Goal: Task Accomplishment & Management: Complete application form

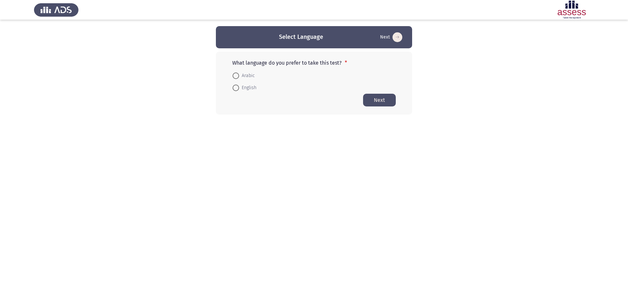
click at [236, 90] on span at bounding box center [235, 88] width 7 height 7
click at [236, 90] on input "English" at bounding box center [235, 88] width 7 height 7
radio input "true"
click at [379, 103] on button "Next" at bounding box center [379, 99] width 33 height 13
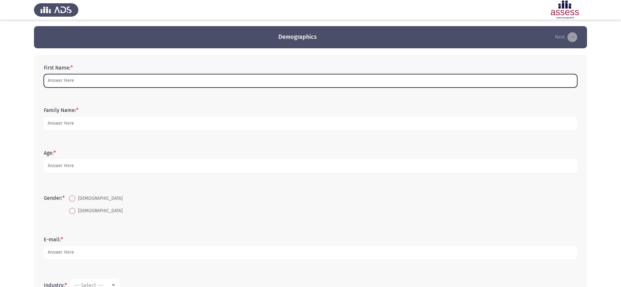
click at [132, 81] on input "First Name: *" at bounding box center [311, 80] width 534 height 13
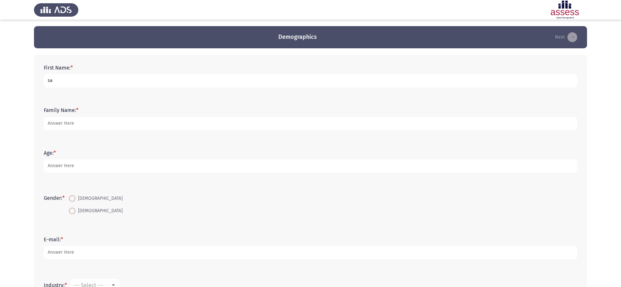
click at [102, 80] on input "sa" at bounding box center [311, 80] width 534 height 13
type input "saher"
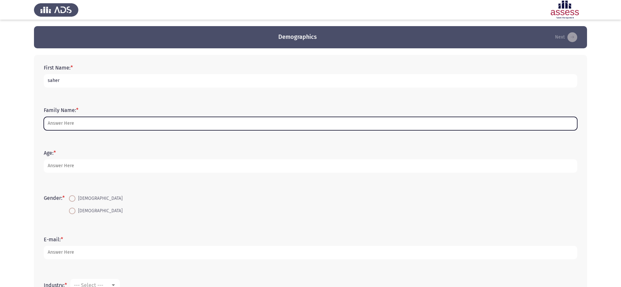
click at [107, 125] on input "Family Name: *" at bounding box center [311, 123] width 534 height 13
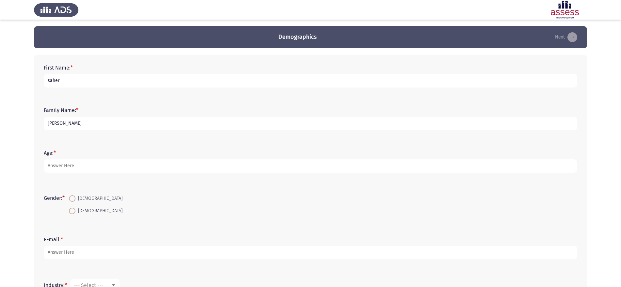
type input "[PERSON_NAME]"
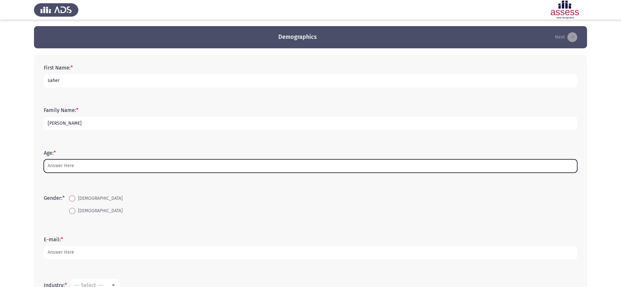
click at [120, 167] on input "Age: *" at bounding box center [311, 166] width 534 height 13
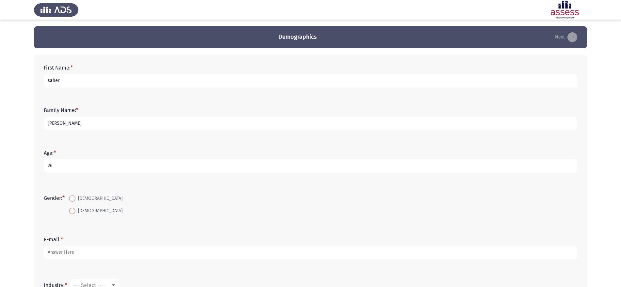
type input "26"
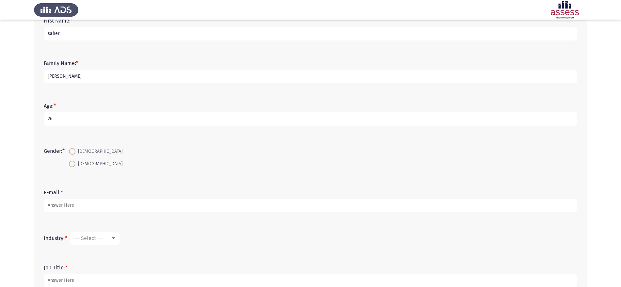
scroll to position [82, 0]
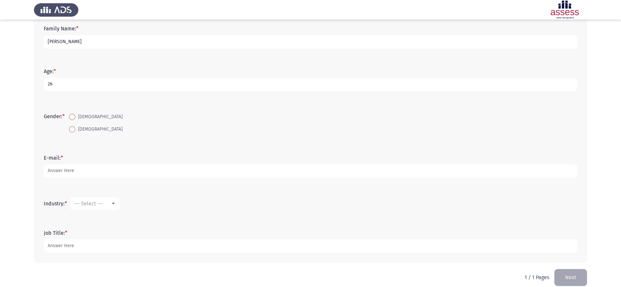
click at [72, 114] on span at bounding box center [72, 117] width 7 height 7
click at [72, 114] on input "[DEMOGRAPHIC_DATA]" at bounding box center [72, 117] width 7 height 7
radio input "true"
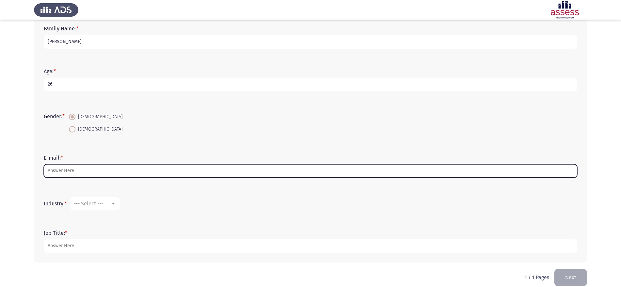
click at [101, 170] on input "E-mail: *" at bounding box center [311, 170] width 534 height 13
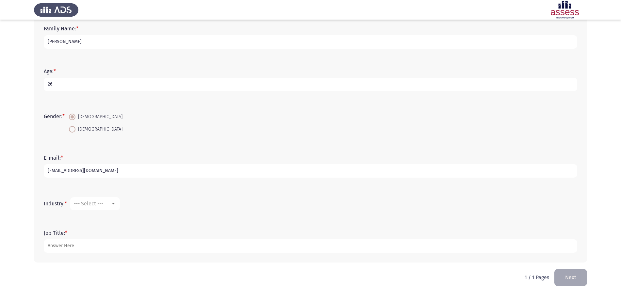
type input "[EMAIL_ADDRESS][DOMAIN_NAME]"
click at [109, 204] on div "--- Select ---" at bounding box center [92, 204] width 37 height 6
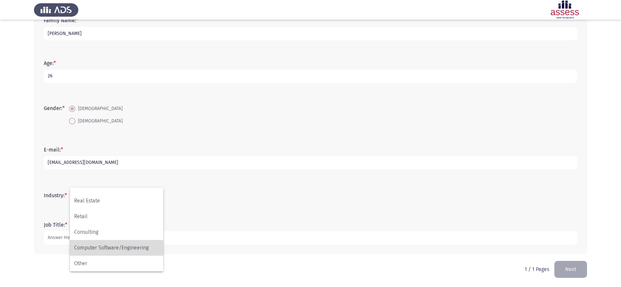
click at [137, 246] on span "Computer Software/Engineering" at bounding box center [116, 248] width 85 height 16
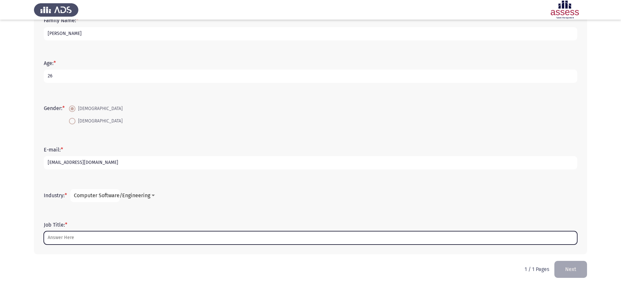
click at [124, 238] on input "Job Title: *" at bounding box center [311, 237] width 534 height 13
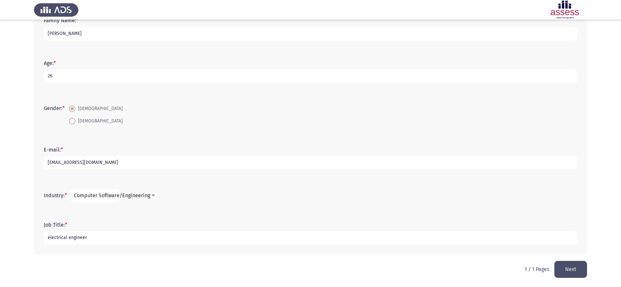
type input "electrical engineer"
click at [571, 269] on button "Next" at bounding box center [571, 269] width 33 height 17
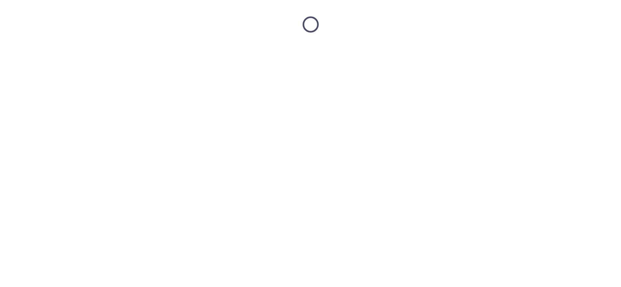
scroll to position [0, 0]
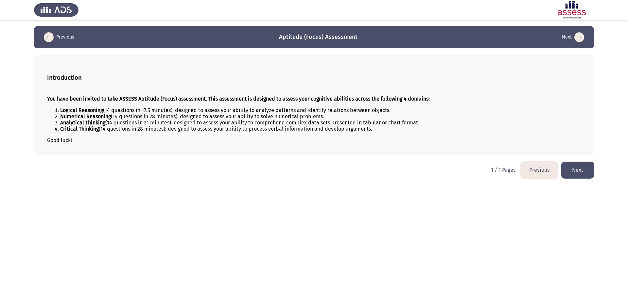
click at [577, 175] on button "Next" at bounding box center [577, 170] width 33 height 17
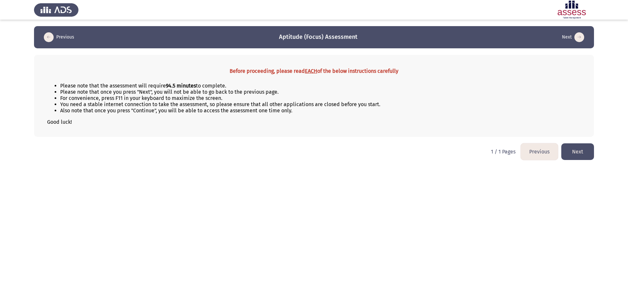
click at [578, 151] on button "Next" at bounding box center [577, 151] width 33 height 17
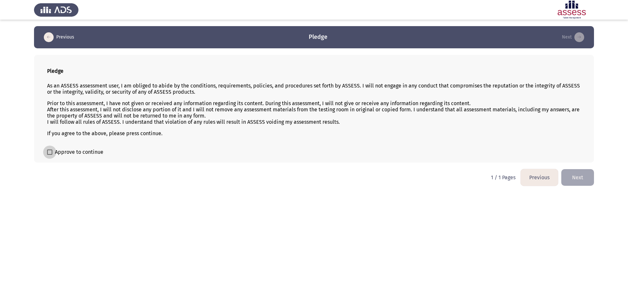
click at [50, 155] on label "Approve to continue" at bounding box center [75, 152] width 56 height 8
click at [50, 155] on input "Approve to continue" at bounding box center [49, 155] width 0 height 0
checkbox input "true"
click at [577, 179] on button "Next" at bounding box center [577, 177] width 33 height 17
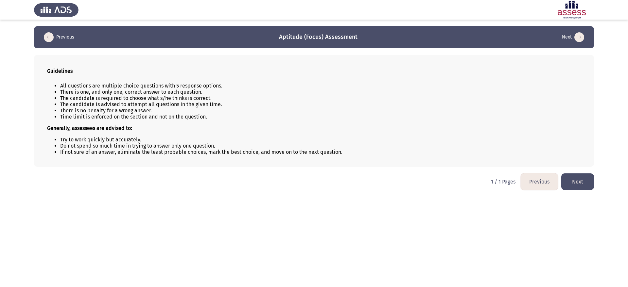
click at [585, 183] on button "Next" at bounding box center [577, 182] width 33 height 17
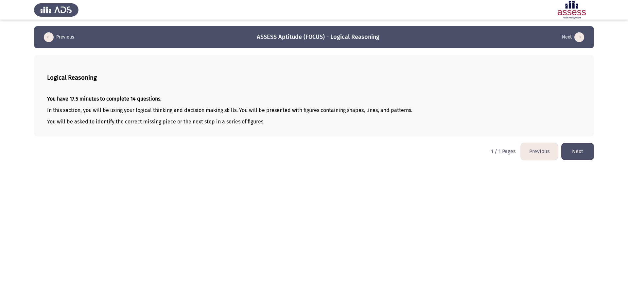
click at [584, 157] on button "Next" at bounding box center [577, 151] width 33 height 17
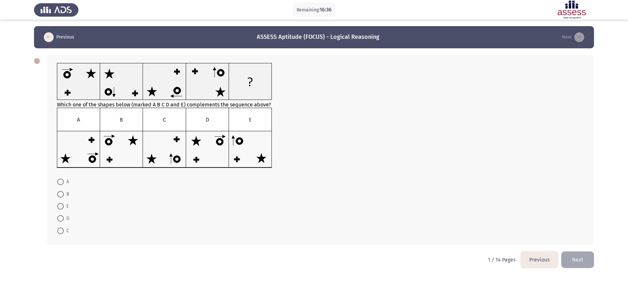
click at [59, 232] on span at bounding box center [60, 231] width 7 height 7
click at [59, 232] on input "C" at bounding box center [60, 231] width 7 height 7
radio input "true"
click at [576, 259] on button "Next" at bounding box center [577, 259] width 33 height 17
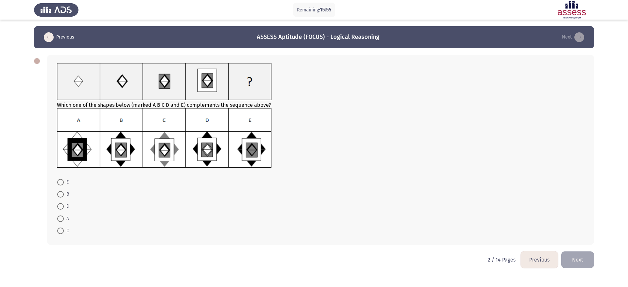
click at [61, 195] on span at bounding box center [60, 194] width 7 height 7
click at [61, 195] on input "B" at bounding box center [60, 194] width 7 height 7
radio input "true"
click at [584, 257] on button "Next" at bounding box center [577, 259] width 33 height 17
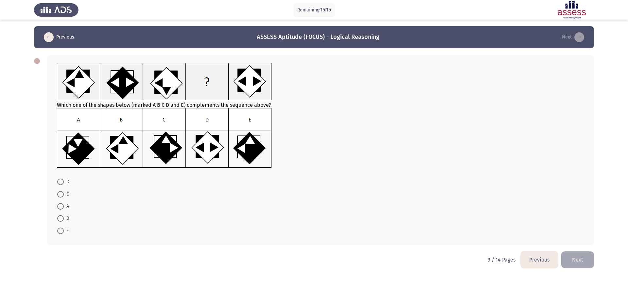
click at [60, 195] on span at bounding box center [60, 194] width 7 height 7
click at [60, 195] on input "C" at bounding box center [60, 194] width 7 height 7
radio input "true"
click at [588, 260] on button "Next" at bounding box center [577, 259] width 33 height 17
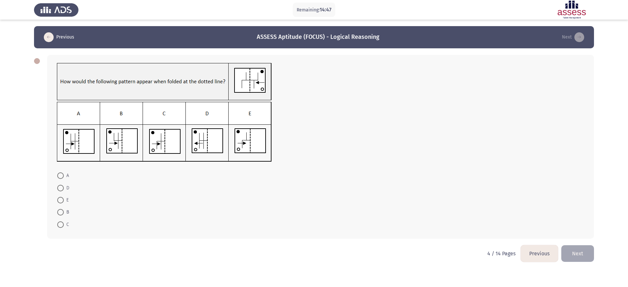
click at [59, 175] on span at bounding box center [60, 176] width 7 height 7
click at [59, 175] on input "A" at bounding box center [60, 176] width 7 height 7
radio input "true"
click at [577, 251] on button "Next" at bounding box center [577, 253] width 33 height 17
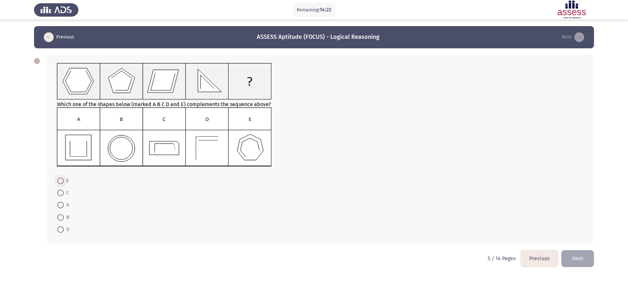
click at [60, 183] on span at bounding box center [60, 181] width 7 height 7
click at [60, 183] on input "E" at bounding box center [60, 181] width 7 height 7
radio input "true"
click at [586, 257] on button "Next" at bounding box center [577, 258] width 33 height 17
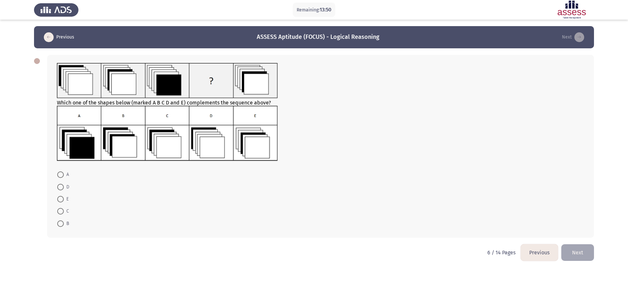
click at [61, 211] on span at bounding box center [60, 211] width 7 height 7
click at [61, 211] on input "C" at bounding box center [60, 211] width 7 height 7
radio input "true"
click at [587, 254] on button "Next" at bounding box center [577, 252] width 33 height 17
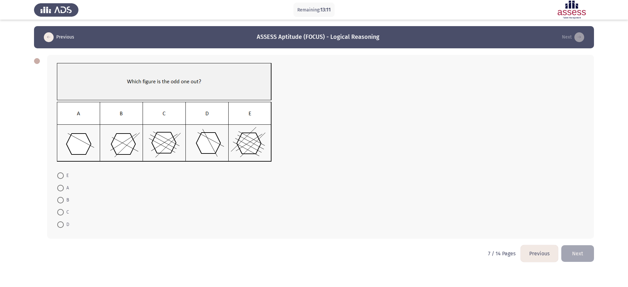
click at [61, 185] on span at bounding box center [60, 188] width 7 height 7
click at [61, 185] on input "A" at bounding box center [60, 188] width 7 height 7
radio input "true"
click at [587, 253] on button "Next" at bounding box center [577, 253] width 33 height 17
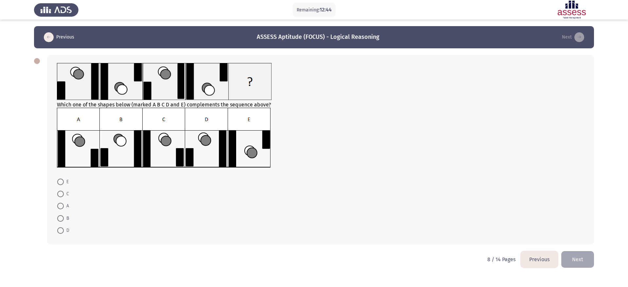
click at [59, 183] on span at bounding box center [60, 182] width 7 height 7
click at [59, 183] on input "E" at bounding box center [60, 182] width 7 height 7
radio input "true"
click at [588, 261] on button "Next" at bounding box center [577, 259] width 33 height 17
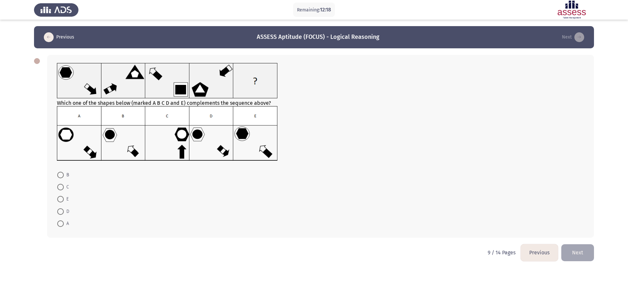
click at [60, 203] on label "E" at bounding box center [62, 199] width 11 height 8
click at [60, 203] on input "E" at bounding box center [60, 199] width 7 height 7
radio input "true"
click at [584, 256] on button "Next" at bounding box center [577, 252] width 33 height 17
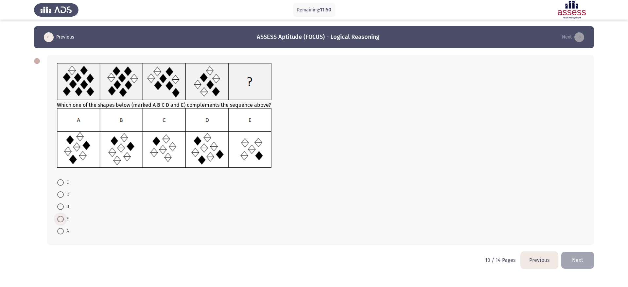
click at [59, 222] on span at bounding box center [60, 219] width 7 height 7
click at [59, 222] on input "E" at bounding box center [60, 219] width 7 height 7
radio input "true"
click at [585, 265] on button "Next" at bounding box center [577, 260] width 33 height 17
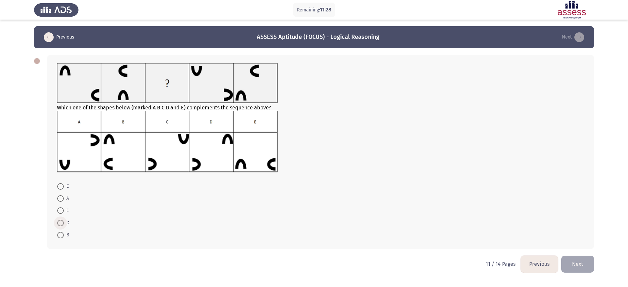
click at [58, 223] on span at bounding box center [60, 223] width 7 height 7
click at [58, 223] on input "D" at bounding box center [60, 223] width 7 height 7
radio input "true"
click at [580, 260] on button "Next" at bounding box center [577, 264] width 33 height 17
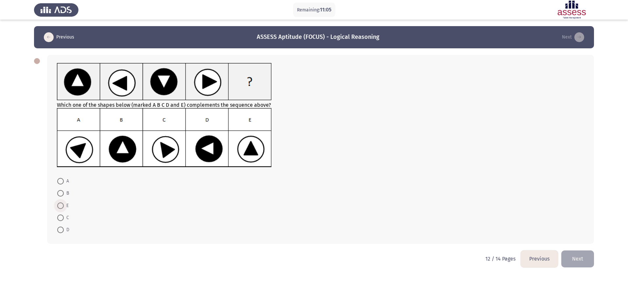
click at [60, 203] on span at bounding box center [60, 206] width 7 height 7
click at [60, 203] on input "E" at bounding box center [60, 206] width 7 height 7
radio input "true"
click at [584, 261] on button "Next" at bounding box center [577, 258] width 33 height 17
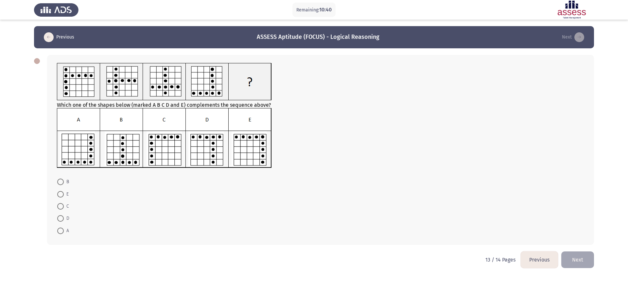
click at [59, 193] on span at bounding box center [60, 194] width 7 height 7
click at [59, 193] on input "E" at bounding box center [60, 194] width 7 height 7
radio input "true"
click at [577, 260] on button "Next" at bounding box center [577, 259] width 33 height 17
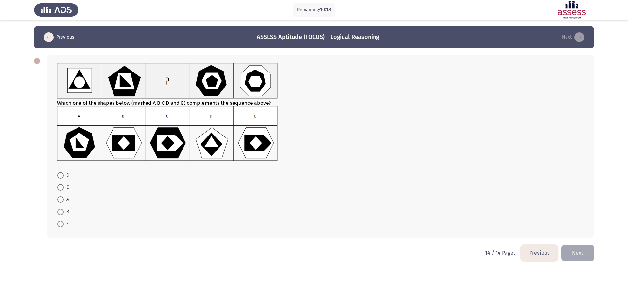
click at [59, 219] on mat-radio-button "E" at bounding box center [63, 224] width 20 height 12
click at [60, 228] on mat-radio-button "E" at bounding box center [63, 224] width 20 height 12
click at [60, 222] on span at bounding box center [60, 224] width 7 height 7
click at [60, 222] on input "E" at bounding box center [60, 224] width 7 height 7
radio input "true"
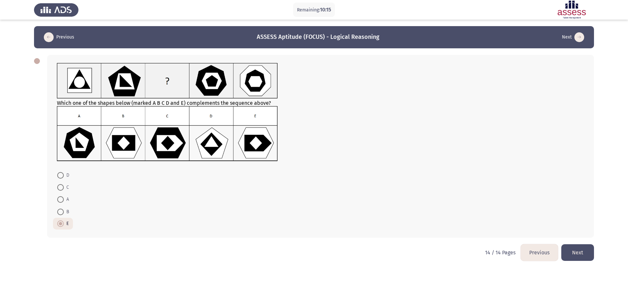
click at [586, 252] on button "Next" at bounding box center [577, 252] width 33 height 17
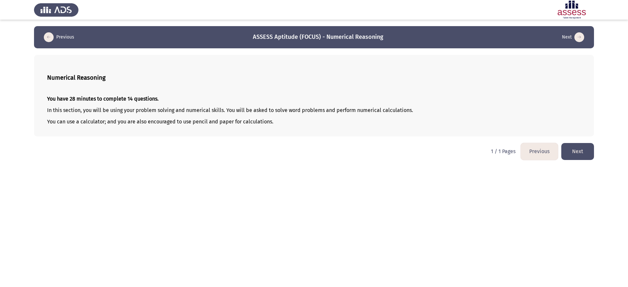
click at [579, 153] on button "Next" at bounding box center [577, 151] width 33 height 17
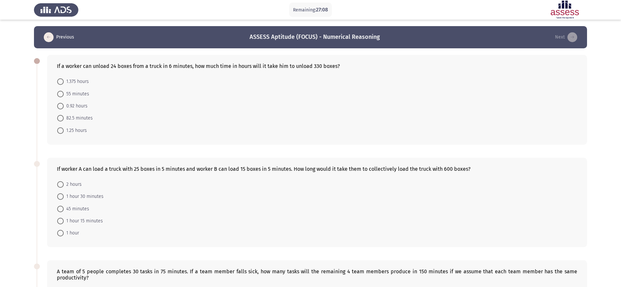
click at [59, 106] on span at bounding box center [60, 106] width 7 height 7
click at [59, 106] on input "0.92 hours" at bounding box center [60, 106] width 7 height 7
radio input "true"
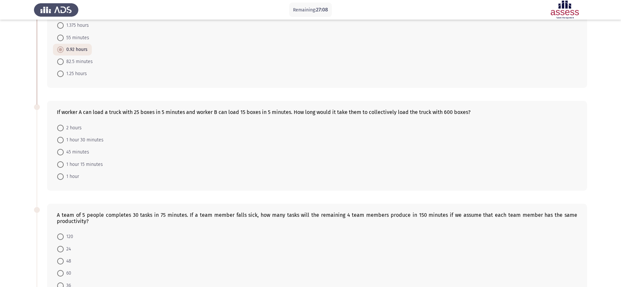
scroll to position [82, 0]
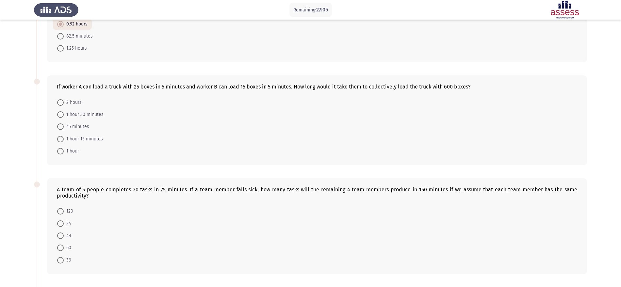
click at [61, 140] on span at bounding box center [60, 139] width 7 height 7
click at [61, 140] on input "1 hour 15 minutes" at bounding box center [60, 139] width 7 height 7
radio input "true"
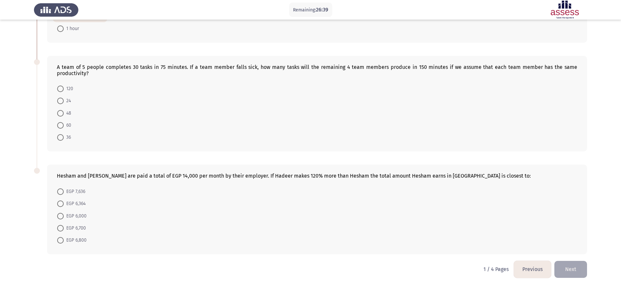
click at [58, 110] on span at bounding box center [60, 113] width 7 height 7
click at [58, 110] on input "48" at bounding box center [60, 113] width 7 height 7
radio input "true"
click at [59, 217] on span at bounding box center [60, 216] width 7 height 7
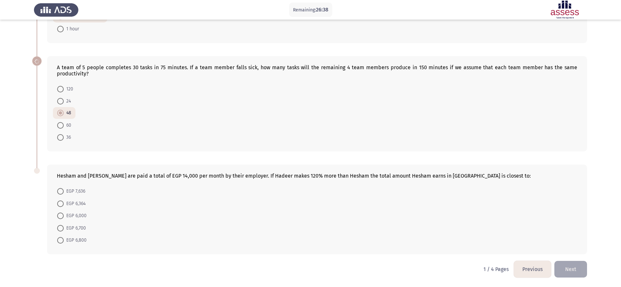
click at [59, 217] on input "EGP 6,000" at bounding box center [60, 216] width 7 height 7
radio input "true"
click at [582, 266] on button "Next" at bounding box center [571, 269] width 33 height 17
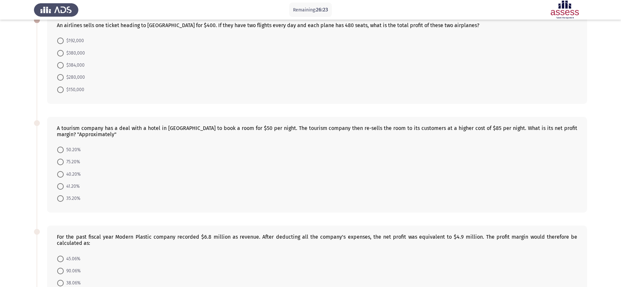
scroll to position [0, 0]
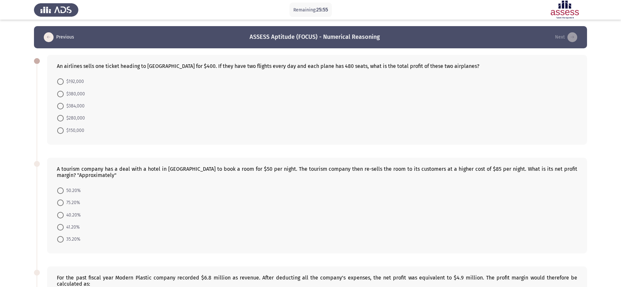
click at [60, 93] on span at bounding box center [60, 94] width 7 height 7
click at [60, 93] on input "$380,000" at bounding box center [60, 94] width 7 height 7
radio input "true"
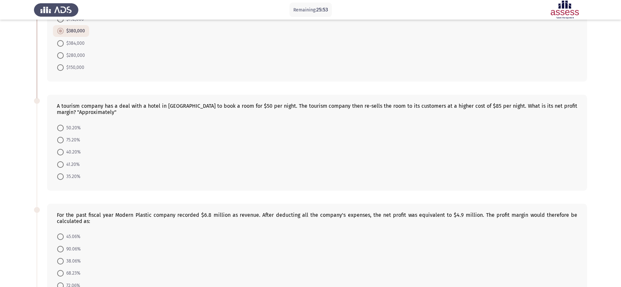
scroll to position [82, 0]
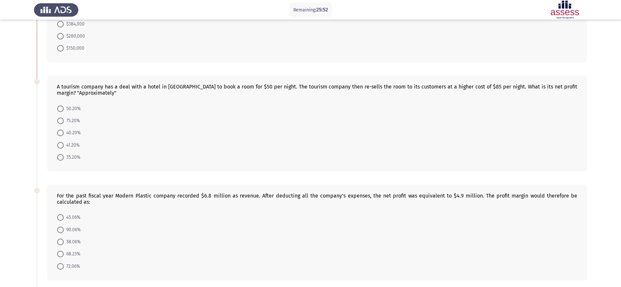
click at [59, 121] on span at bounding box center [60, 121] width 7 height 7
click at [59, 121] on input "75.20%" at bounding box center [60, 121] width 7 height 7
radio input "true"
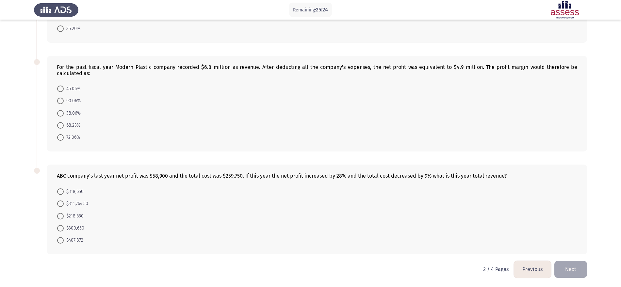
click at [61, 137] on span at bounding box center [60, 137] width 7 height 7
click at [61, 137] on input "72.06%" at bounding box center [60, 137] width 7 height 7
radio input "true"
click at [63, 240] on span at bounding box center [60, 240] width 7 height 7
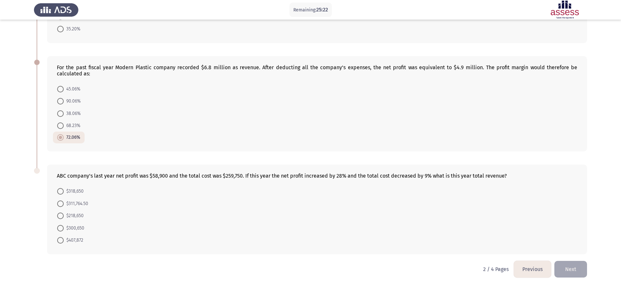
click at [63, 240] on input "$407,872" at bounding box center [60, 240] width 7 height 7
radio input "true"
click at [573, 268] on button "Next" at bounding box center [571, 269] width 33 height 17
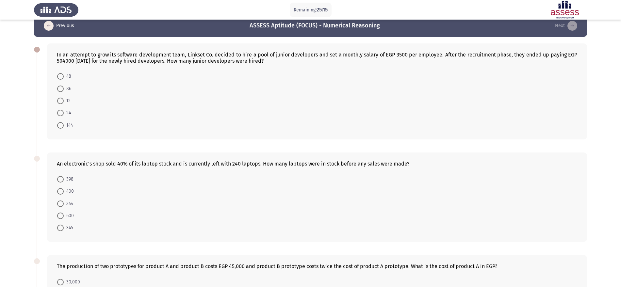
scroll to position [0, 0]
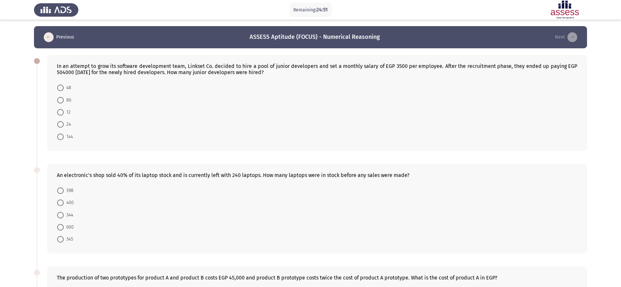
click at [58, 125] on span at bounding box center [60, 124] width 7 height 7
click at [58, 125] on input "24" at bounding box center [60, 124] width 7 height 7
radio input "true"
click at [64, 202] on span "400" at bounding box center [69, 203] width 10 height 8
click at [64, 202] on input "400" at bounding box center [60, 202] width 7 height 7
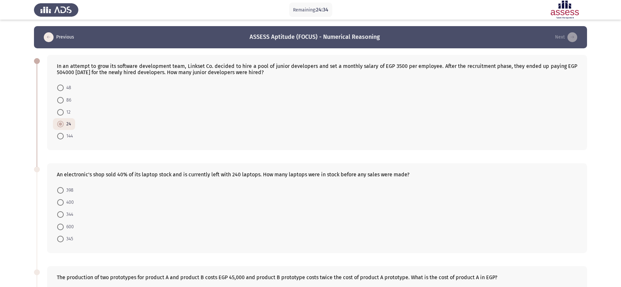
radio input "true"
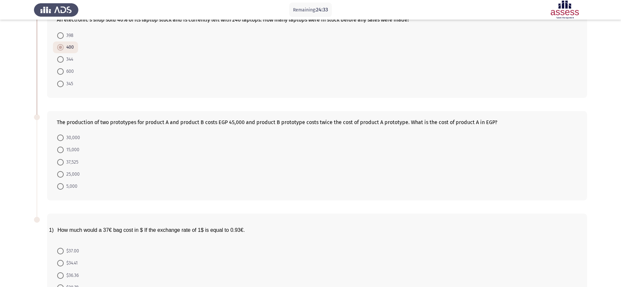
scroll to position [204, 0]
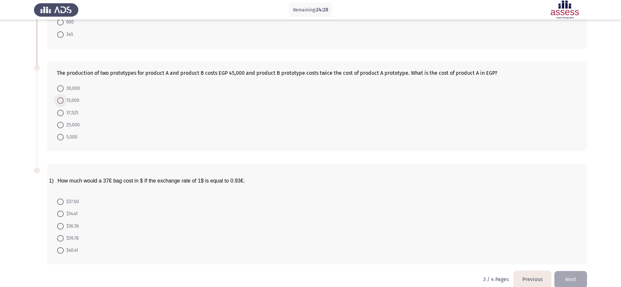
click at [59, 100] on span at bounding box center [60, 100] width 7 height 7
click at [59, 100] on input "15,000" at bounding box center [60, 100] width 7 height 7
radio input "true"
click at [58, 216] on span at bounding box center [60, 214] width 7 height 7
click at [58, 216] on input "$34.41" at bounding box center [60, 214] width 7 height 7
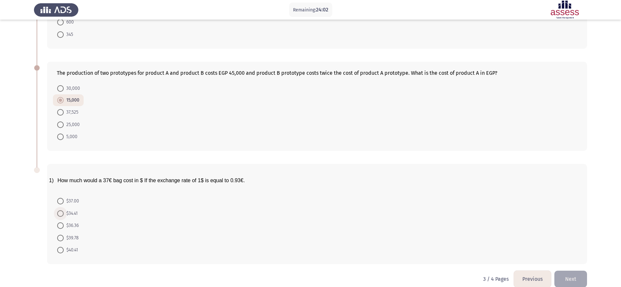
radio input "true"
click at [576, 279] on button "Next" at bounding box center [571, 279] width 33 height 17
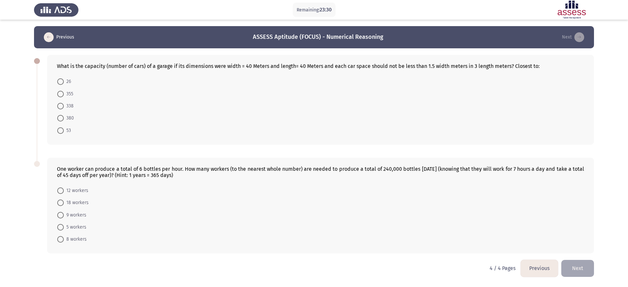
click at [60, 116] on span at bounding box center [60, 118] width 7 height 7
click at [60, 116] on input "380" at bounding box center [60, 118] width 7 height 7
radio input "true"
click at [58, 182] on div "One worker can produce a total of 6 bottles per hour. How many workers (to the …" at bounding box center [320, 205] width 547 height 96
click at [64, 194] on span "12 workers" at bounding box center [76, 191] width 25 height 8
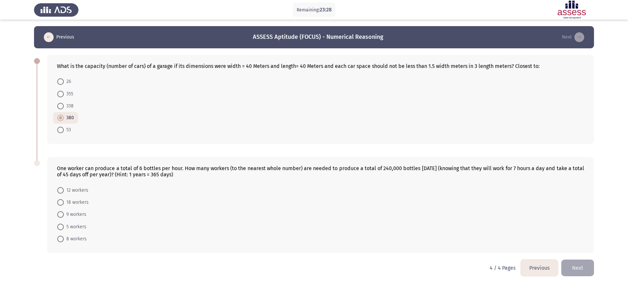
click at [64, 194] on input "12 workers" at bounding box center [60, 190] width 7 height 7
radio input "true"
click at [570, 268] on button "Next" at bounding box center [577, 268] width 33 height 17
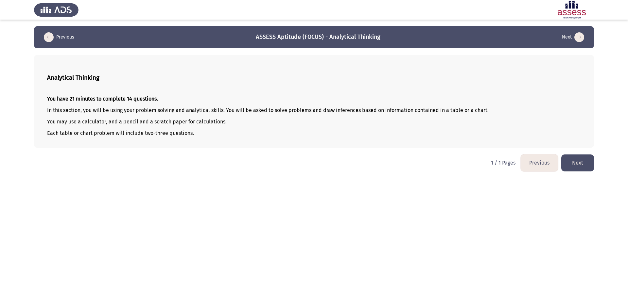
click at [586, 164] on button "Next" at bounding box center [577, 163] width 33 height 17
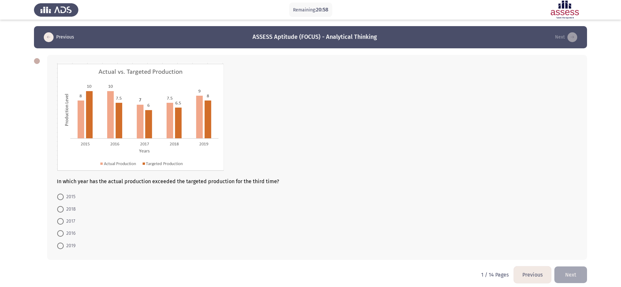
scroll to position [6, 0]
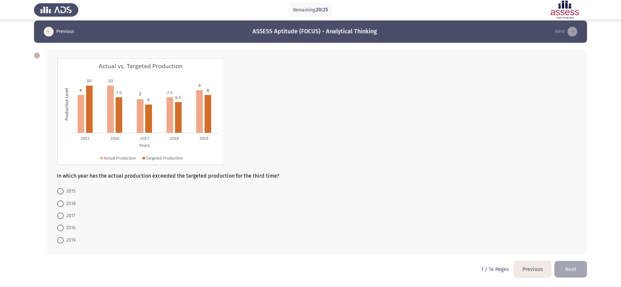
click at [58, 243] on span at bounding box center [60, 240] width 7 height 7
click at [58, 243] on input "2019" at bounding box center [60, 240] width 7 height 7
radio input "true"
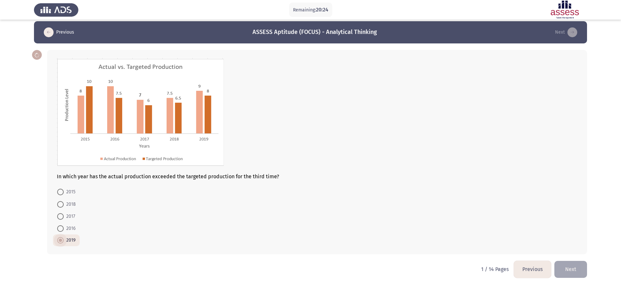
scroll to position [5, 0]
drag, startPoint x: 93, startPoint y: 176, endPoint x: 170, endPoint y: 168, distance: 77.9
click at [166, 169] on div "In which year has the actual production exceeded the targeted production for th…" at bounding box center [317, 119] width 521 height 122
click at [57, 228] on span at bounding box center [60, 229] width 7 height 7
click at [57, 228] on input "2016" at bounding box center [60, 229] width 7 height 7
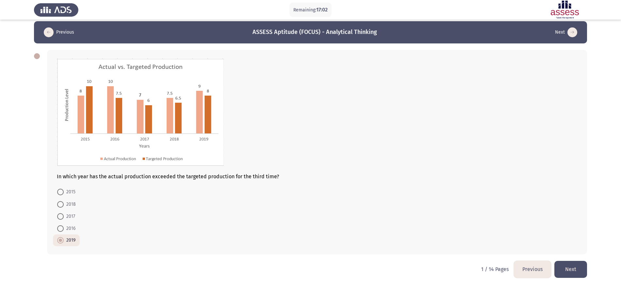
radio input "true"
click at [63, 206] on span at bounding box center [60, 204] width 7 height 7
click at [63, 206] on input "2018" at bounding box center [60, 204] width 7 height 7
radio input "true"
click at [581, 272] on button "Next" at bounding box center [571, 269] width 33 height 17
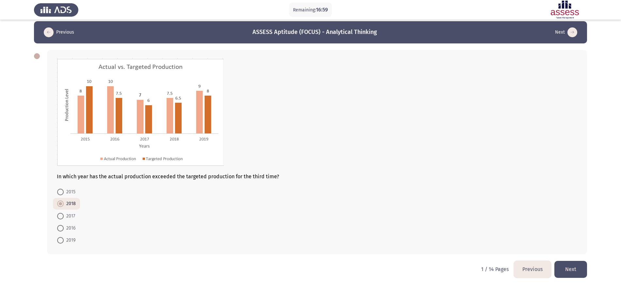
scroll to position [0, 0]
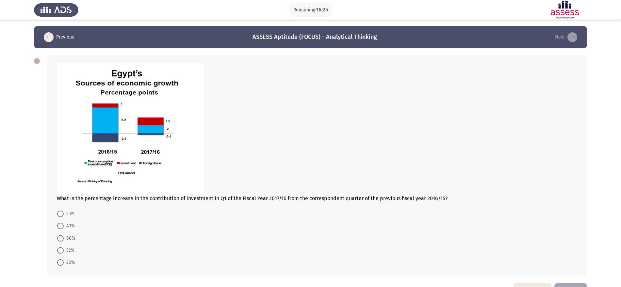
click at [56, 241] on mat-radio-button "80%" at bounding box center [66, 238] width 26 height 12
click at [61, 236] on span at bounding box center [60, 238] width 7 height 7
click at [61, 236] on input "80%" at bounding box center [60, 238] width 7 height 7
radio input "true"
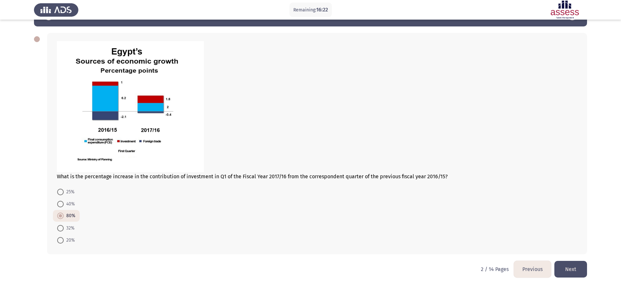
click at [582, 270] on button "Next" at bounding box center [571, 269] width 33 height 17
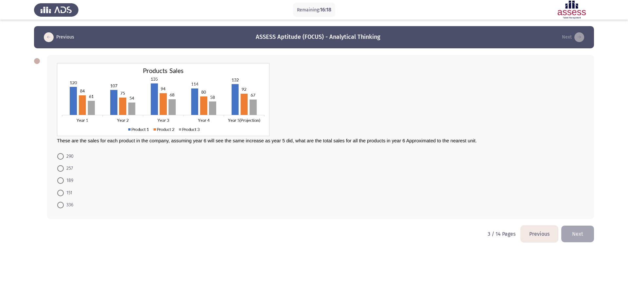
drag, startPoint x: 60, startPoint y: 144, endPoint x: 102, endPoint y: 140, distance: 42.0
click at [96, 140] on div "These are the sales for each product in the company, assuming year 6 will see t…" at bounding box center [320, 137] width 547 height 164
click at [59, 206] on span at bounding box center [60, 205] width 7 height 7
click at [59, 206] on input "336" at bounding box center [60, 205] width 7 height 7
radio input "true"
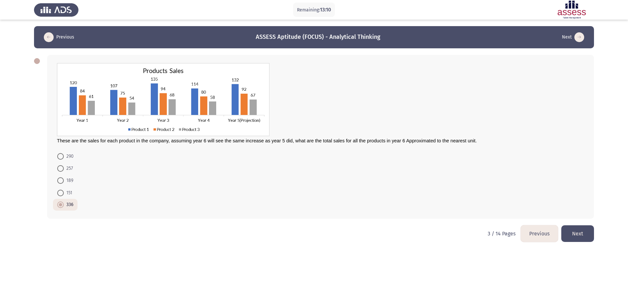
click at [584, 235] on button "Next" at bounding box center [577, 234] width 33 height 17
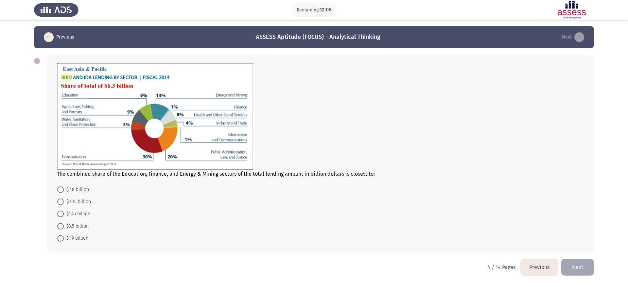
click at [62, 214] on span at bounding box center [60, 214] width 7 height 7
click at [62, 214] on input "$1.45 billion" at bounding box center [60, 214] width 7 height 7
radio input "true"
click at [585, 267] on button "Next" at bounding box center [577, 267] width 33 height 17
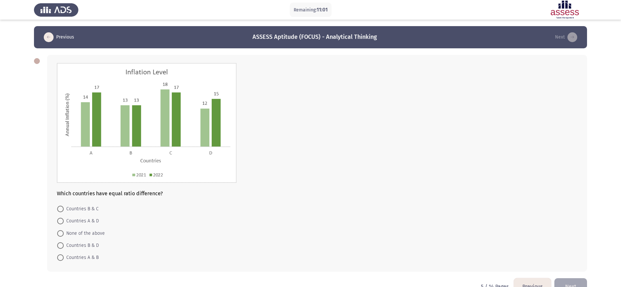
click at [62, 216] on mat-radio-button "Countries A & D" at bounding box center [78, 221] width 50 height 12
click at [62, 220] on span at bounding box center [60, 221] width 7 height 7
click at [62, 220] on input "Countries A & D" at bounding box center [60, 221] width 7 height 7
radio input "true"
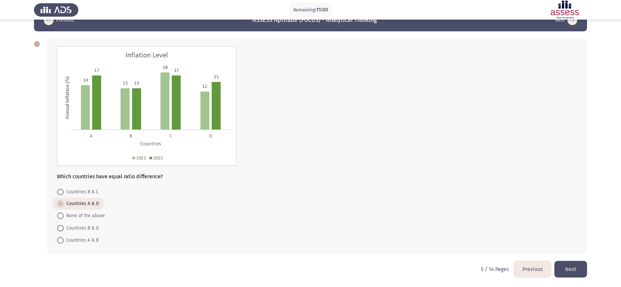
click at [580, 270] on button "Next" at bounding box center [571, 269] width 33 height 17
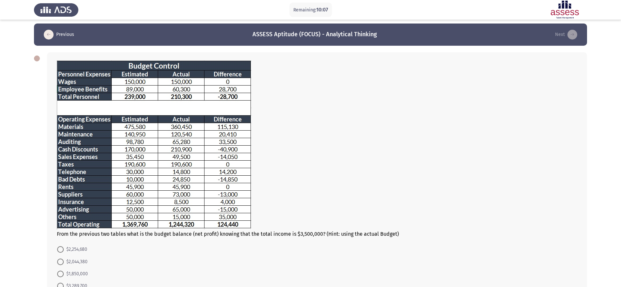
scroll to position [61, 0]
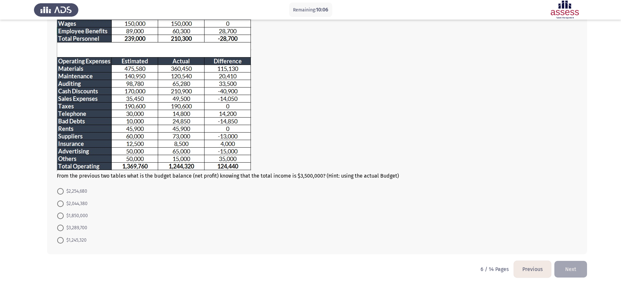
click at [61, 216] on span at bounding box center [60, 216] width 7 height 7
click at [61, 216] on input "$1,850,000" at bounding box center [60, 216] width 7 height 7
radio input "true"
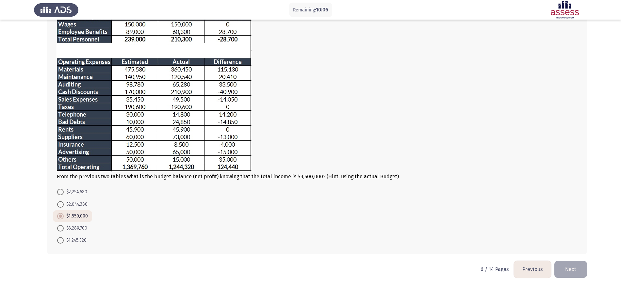
scroll to position [60, 0]
click at [569, 265] on button "Next" at bounding box center [571, 269] width 33 height 17
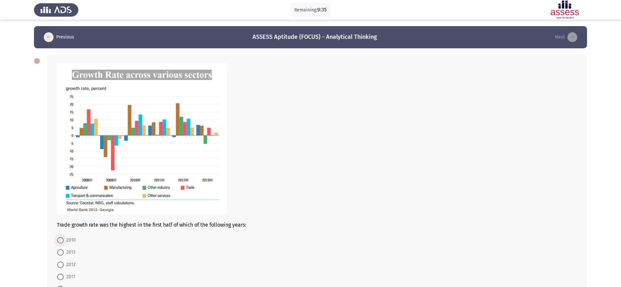
click at [63, 243] on span at bounding box center [60, 240] width 7 height 7
click at [63, 243] on input "2010" at bounding box center [60, 240] width 7 height 7
radio input "true"
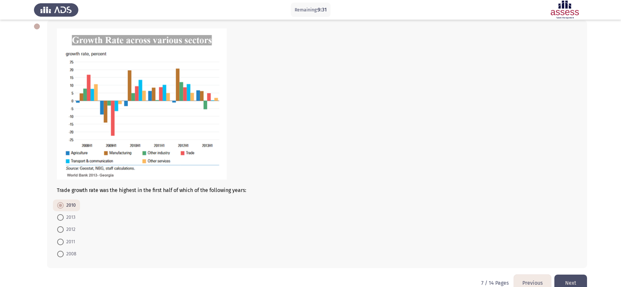
scroll to position [48, 0]
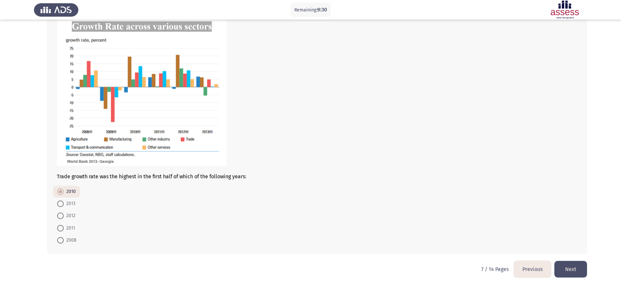
click at [577, 271] on button "Next" at bounding box center [571, 269] width 33 height 17
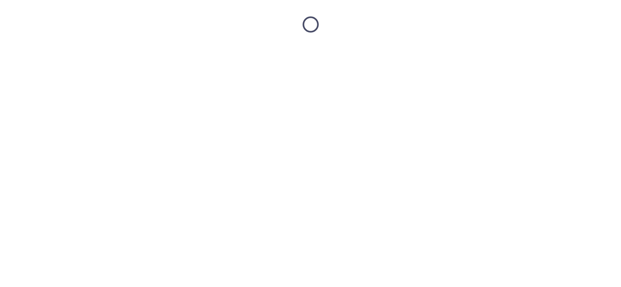
scroll to position [0, 0]
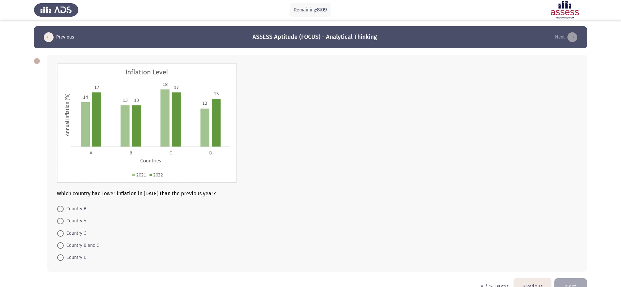
click at [63, 209] on span at bounding box center [60, 209] width 7 height 7
click at [63, 209] on input "Country B" at bounding box center [60, 209] width 7 height 7
radio input "true"
click at [63, 234] on span at bounding box center [60, 233] width 7 height 7
click at [63, 234] on input "Country C" at bounding box center [60, 233] width 7 height 7
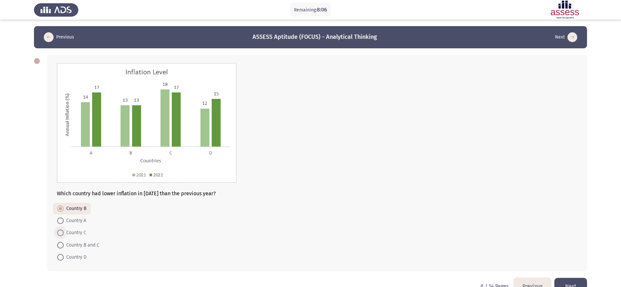
radio input "true"
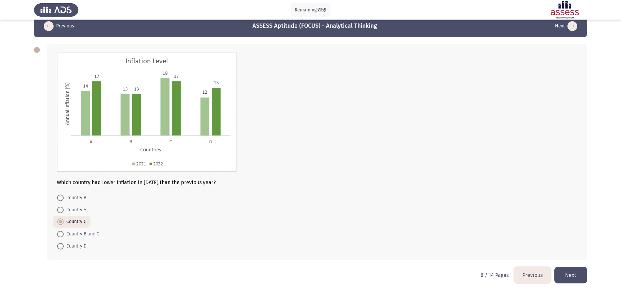
scroll to position [17, 0]
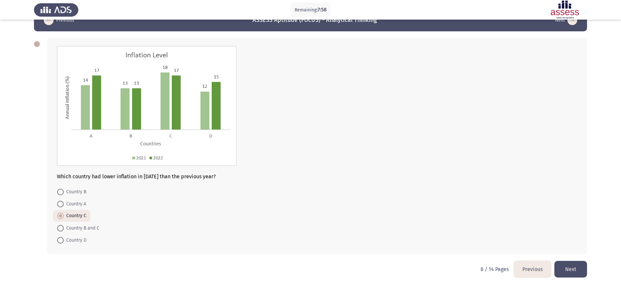
click at [575, 263] on button "Next" at bounding box center [571, 269] width 33 height 17
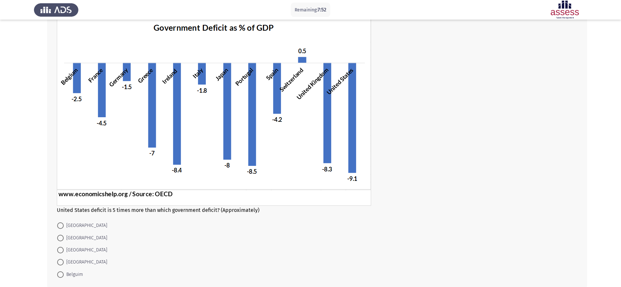
scroll to position [0, 0]
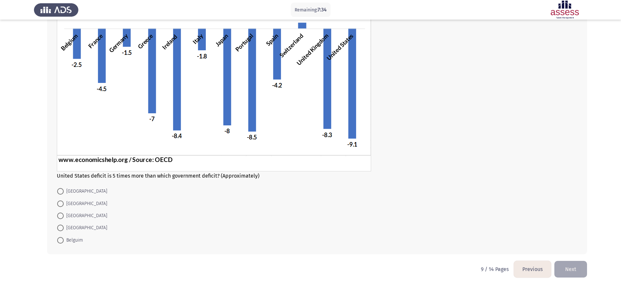
click at [60, 192] on span at bounding box center [60, 191] width 7 height 7
click at [60, 192] on input "[GEOGRAPHIC_DATA]" at bounding box center [60, 191] width 7 height 7
radio input "true"
click at [573, 270] on button "Next" at bounding box center [571, 269] width 33 height 17
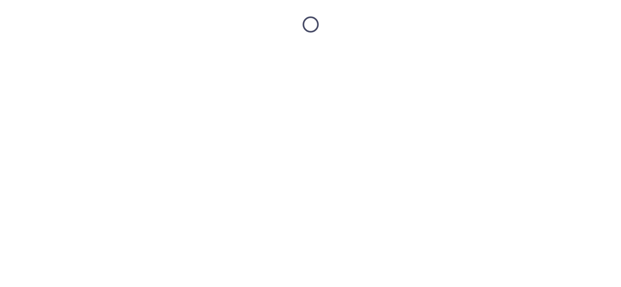
scroll to position [0, 0]
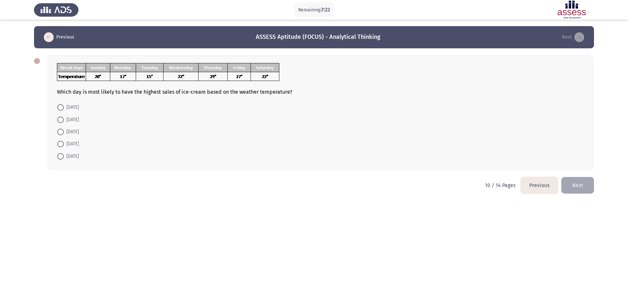
drag, startPoint x: 262, startPoint y: 103, endPoint x: 293, endPoint y: 104, distance: 30.4
click at [61, 118] on span at bounding box center [60, 120] width 7 height 7
click at [61, 118] on input "[DATE]" at bounding box center [60, 120] width 7 height 7
radio input "true"
click at [583, 181] on button "Next" at bounding box center [577, 185] width 33 height 17
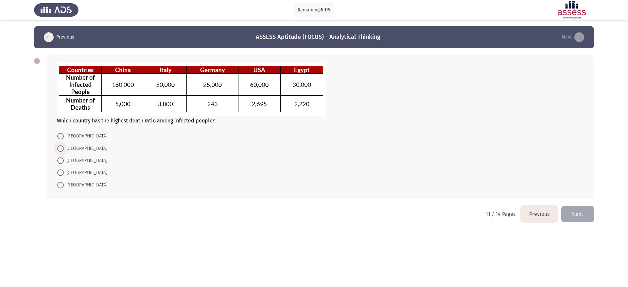
click at [63, 147] on span at bounding box center [60, 148] width 7 height 7
click at [63, 147] on input "[GEOGRAPHIC_DATA]" at bounding box center [60, 148] width 7 height 7
radio input "true"
click at [580, 223] on html "Remaining: 6:04 Previous ASSESS Aptitude (FOCUS) - Analytical Thinking Next Whi…" at bounding box center [314, 115] width 628 height 231
click at [580, 214] on button "Next" at bounding box center [577, 213] width 33 height 17
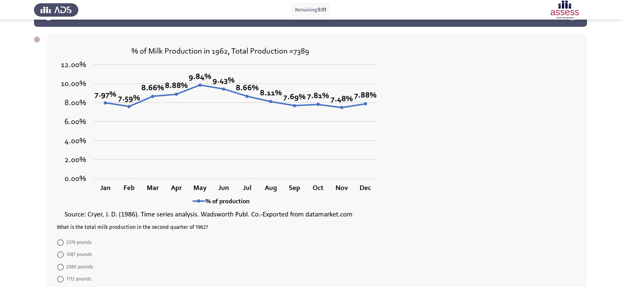
scroll to position [41, 0]
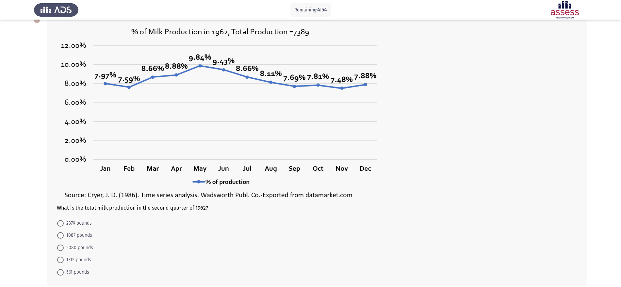
click at [62, 248] on span at bounding box center [60, 248] width 7 height 7
click at [62, 248] on input "2080 pounds" at bounding box center [60, 248] width 7 height 7
radio input "true"
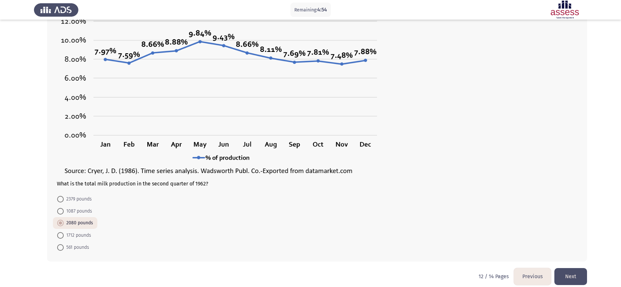
scroll to position [72, 0]
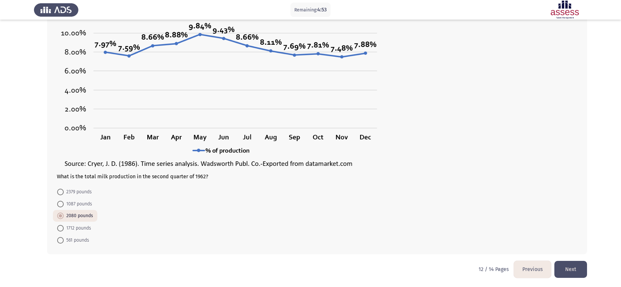
click at [582, 270] on button "Next" at bounding box center [571, 269] width 33 height 17
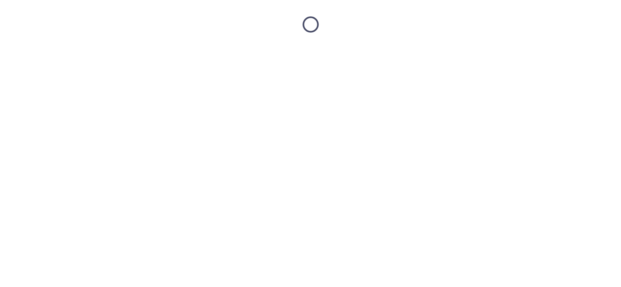
scroll to position [0, 0]
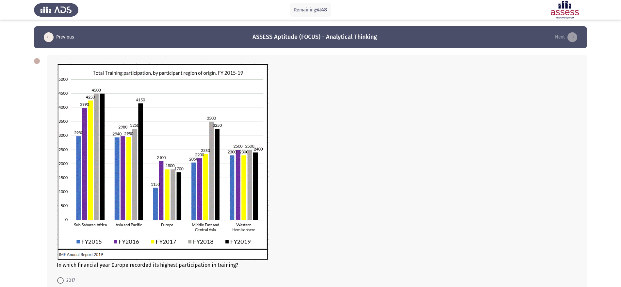
drag, startPoint x: 52, startPoint y: 264, endPoint x: 130, endPoint y: 265, distance: 77.8
click at [130, 265] on div "In which financial year Europe recorded its highest participation in training? …" at bounding box center [317, 199] width 540 height 289
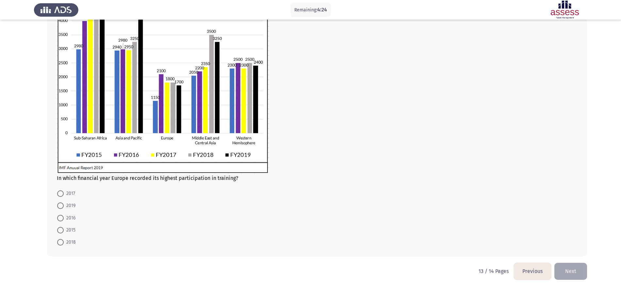
scroll to position [89, 0]
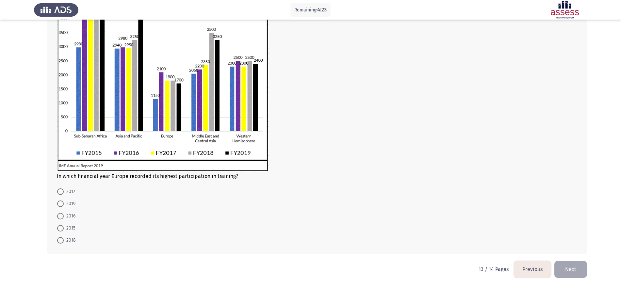
click at [66, 215] on span "2016" at bounding box center [70, 216] width 12 height 8
click at [64, 215] on input "2016" at bounding box center [60, 216] width 7 height 7
radio input "true"
click at [578, 273] on button "Next" at bounding box center [571, 269] width 33 height 17
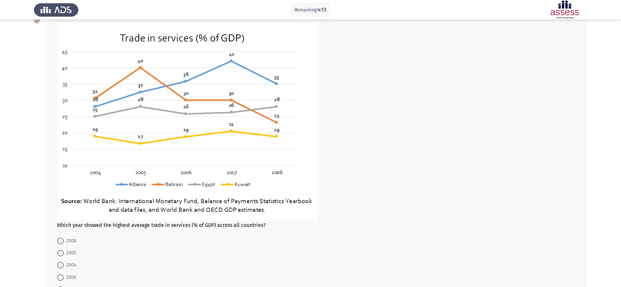
scroll to position [41, 0]
drag, startPoint x: 60, startPoint y: 224, endPoint x: 98, endPoint y: 224, distance: 37.3
click at [98, 224] on div "Which year showed the highest average trade in services (% of GDP) across all c…" at bounding box center [317, 125] width 521 height 206
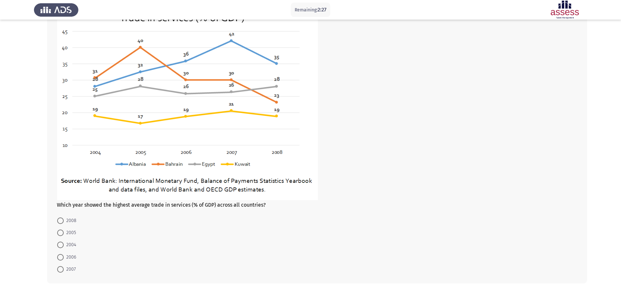
scroll to position [90, 0]
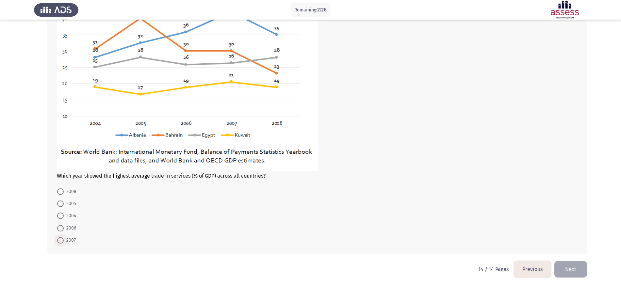
click at [63, 240] on span at bounding box center [60, 240] width 7 height 7
click at [63, 240] on input "2007" at bounding box center [60, 240] width 7 height 7
radio input "true"
click at [578, 269] on button "Next" at bounding box center [571, 269] width 33 height 17
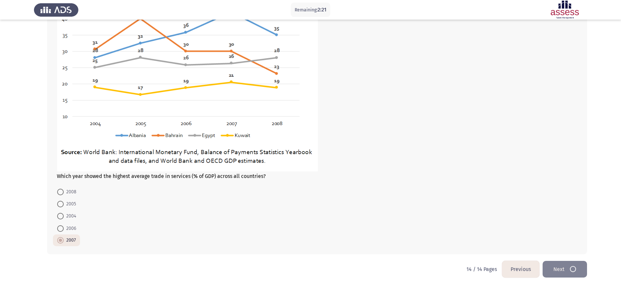
scroll to position [0, 0]
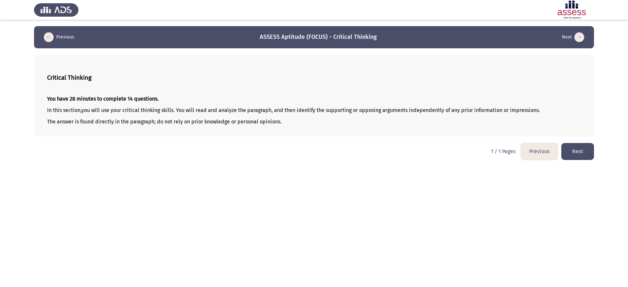
click at [589, 150] on button "Next" at bounding box center [577, 151] width 33 height 17
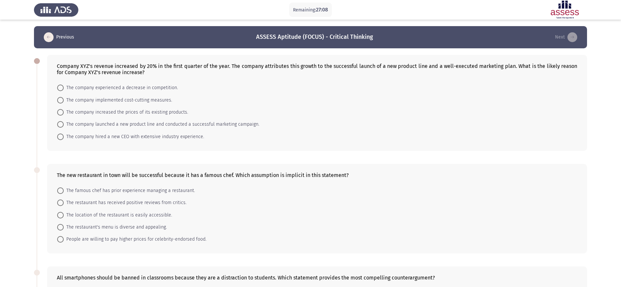
click at [62, 124] on span at bounding box center [60, 124] width 7 height 7
click at [62, 124] on input "The company launched a new product line and conducted a successful marketing ca…" at bounding box center [60, 124] width 7 height 7
radio input "true"
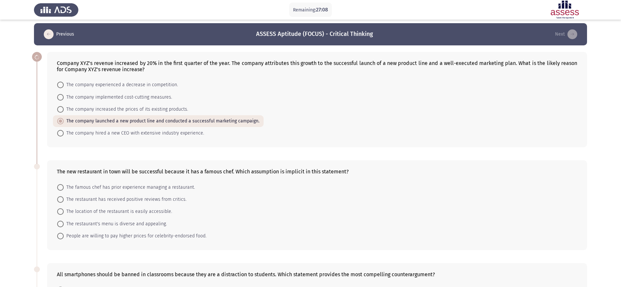
scroll to position [82, 0]
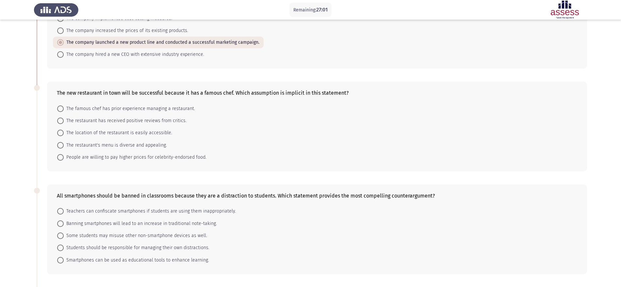
click at [70, 107] on span "The famous chef has prior experience managing a restaurant." at bounding box center [129, 109] width 131 height 8
click at [64, 107] on input "The famous chef has prior experience managing a restaurant." at bounding box center [60, 109] width 7 height 7
radio input "true"
click at [64, 258] on span "Smartphones can be used as educational tools to enhance learning." at bounding box center [136, 260] width 145 height 8
click at [64, 258] on input "Smartphones can be used as educational tools to enhance learning." at bounding box center [60, 260] width 7 height 7
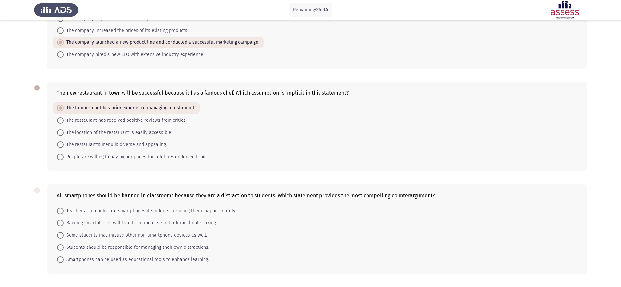
radio input "true"
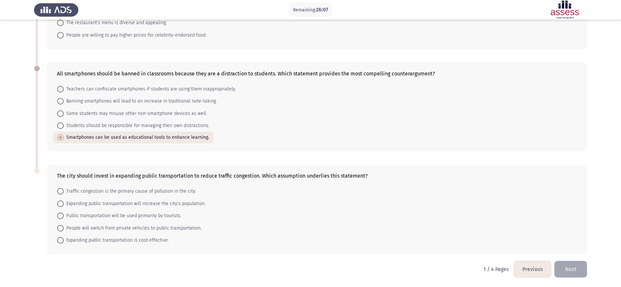
click at [60, 225] on label "People will switch from private vehicles to public transportation." at bounding box center [129, 229] width 144 height 8
click at [60, 225] on input "People will switch from private vehicles to public transportation." at bounding box center [60, 228] width 7 height 7
radio input "true"
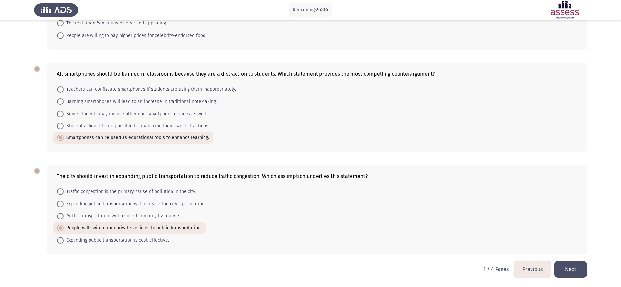
click at [581, 270] on button "Next" at bounding box center [571, 269] width 33 height 17
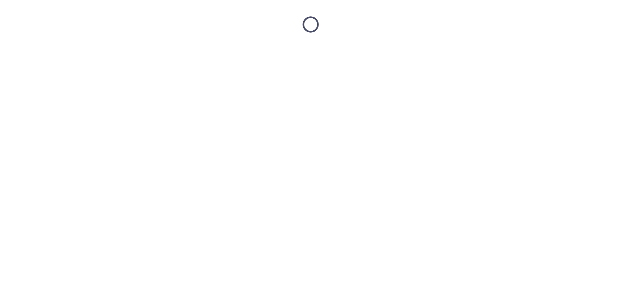
scroll to position [0, 0]
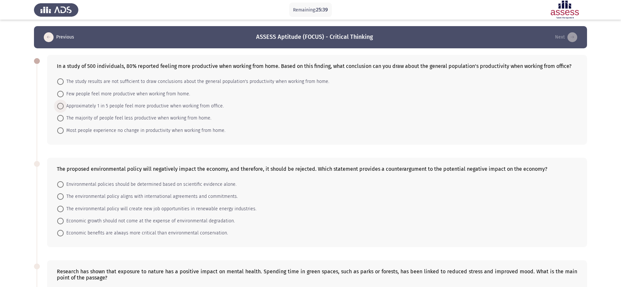
click at [59, 103] on span at bounding box center [60, 106] width 7 height 7
click at [59, 103] on input "Approximately 1 in 5 people feel more productive when working from office." at bounding box center [60, 106] width 7 height 7
radio input "true"
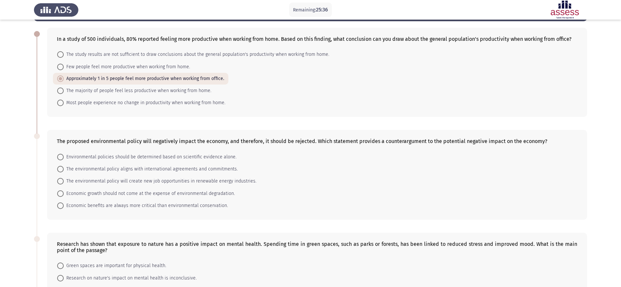
scroll to position [41, 0]
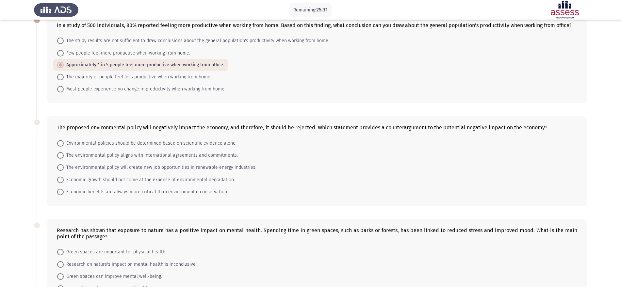
click at [59, 167] on span at bounding box center [60, 167] width 7 height 7
click at [59, 167] on input "The environmental policy will create new job opportunities in renewable energy …" at bounding box center [60, 167] width 7 height 7
radio input "true"
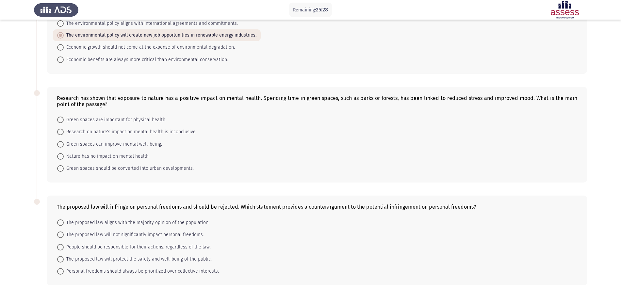
scroll to position [204, 0]
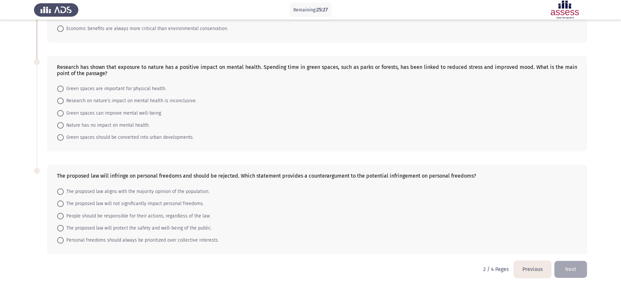
drag, startPoint x: 0, startPoint y: 183, endPoint x: 4, endPoint y: 185, distance: 4.1
click at [2, 184] on app-assessment-container "Remaining: 25:27 Previous ASSESS Aptitude (FOCUS) - Critical Thinking Next In a…" at bounding box center [310, 41] width 621 height 439
click at [70, 113] on span "Green spaces can improve mental well-being." at bounding box center [113, 114] width 98 height 8
click at [64, 113] on input "Green spaces can improve mental well-being." at bounding box center [60, 113] width 7 height 7
radio input "true"
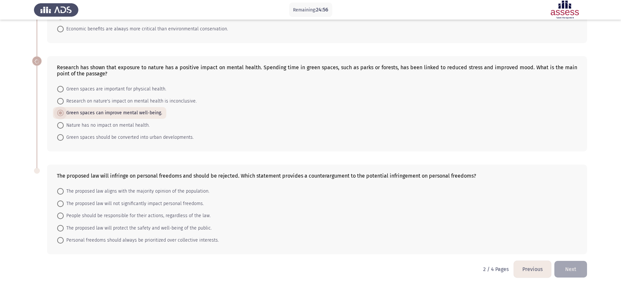
scroll to position [204, 0]
click at [63, 229] on span at bounding box center [60, 228] width 7 height 7
click at [63, 229] on input "The proposed law will protect the safety and well-being of the public." at bounding box center [60, 228] width 7 height 7
radio input "true"
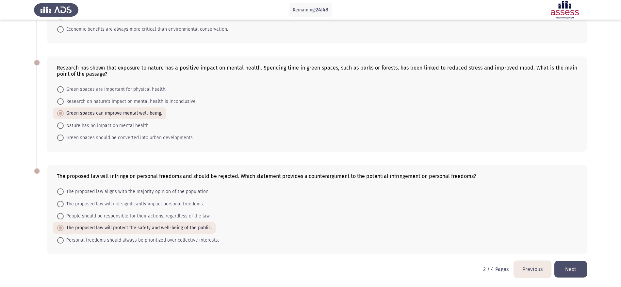
click at [581, 271] on button "Next" at bounding box center [571, 269] width 33 height 17
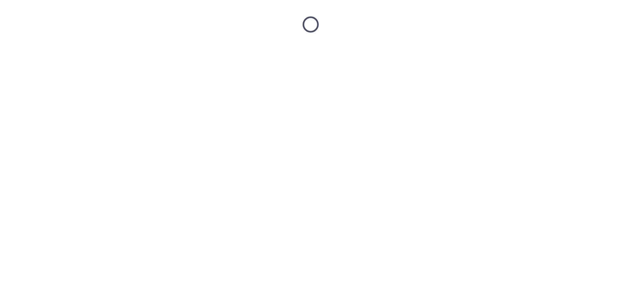
scroll to position [0, 0]
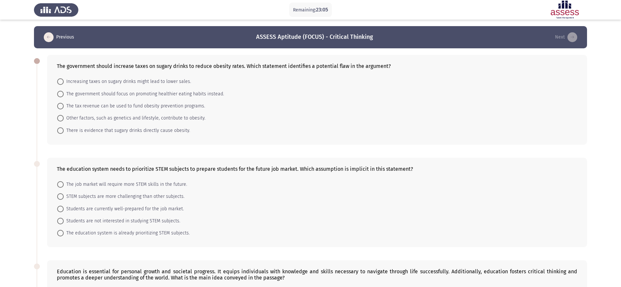
click at [56, 120] on mat-radio-button "Other factors, such as genetics and lifestyle, contribute to obesity." at bounding box center [131, 118] width 157 height 12
click at [61, 120] on span at bounding box center [60, 118] width 7 height 7
click at [61, 120] on input "Other factors, such as genetics and lifestyle, contribute to obesity." at bounding box center [60, 118] width 7 height 7
radio input "true"
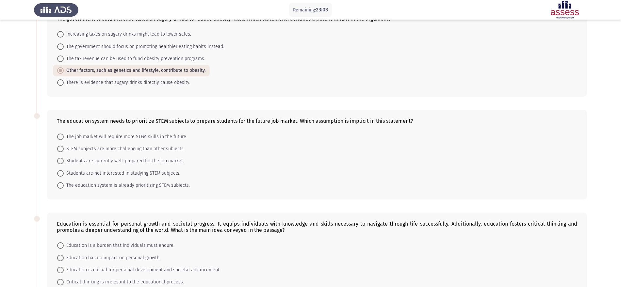
scroll to position [82, 0]
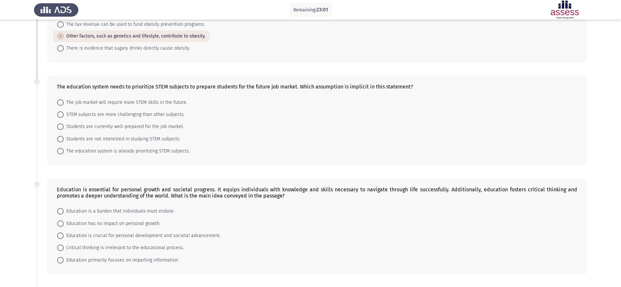
click at [62, 108] on mat-radio-button "The job market will require more STEM skills in the future." at bounding box center [122, 102] width 139 height 12
click at [63, 102] on span at bounding box center [60, 102] width 7 height 7
click at [63, 102] on input "The job market will require more STEM skills in the future." at bounding box center [60, 102] width 7 height 7
radio input "true"
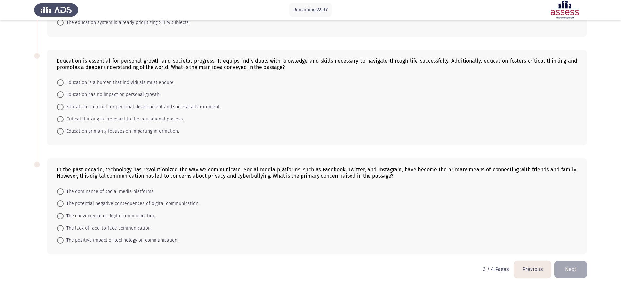
click at [59, 120] on span at bounding box center [60, 119] width 7 height 7
click at [59, 120] on input "Critical thinking is irrelevant to the educational process." at bounding box center [60, 119] width 7 height 7
radio input "true"
click at [64, 203] on span "The potential negative consequences of digital communication." at bounding box center [132, 204] width 136 height 8
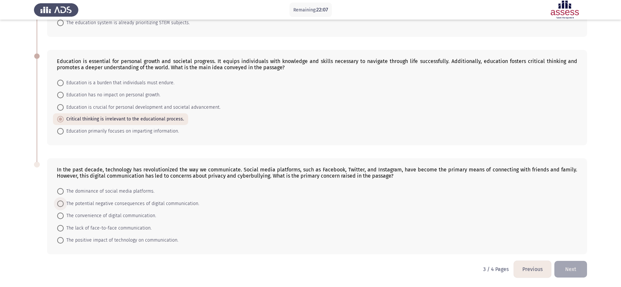
click at [64, 203] on input "The potential negative consequences of digital communication." at bounding box center [60, 204] width 7 height 7
radio input "true"
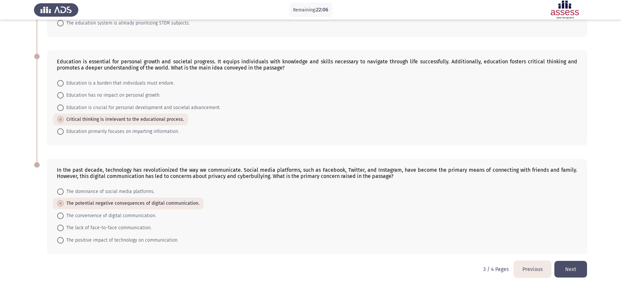
scroll to position [128, 0]
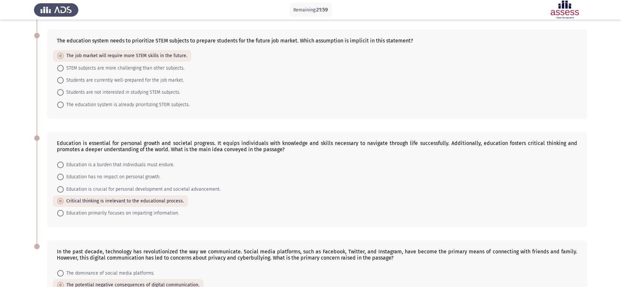
click at [67, 188] on span "Education is crucial for personal development and societal advancement." at bounding box center [142, 190] width 157 height 8
click at [64, 188] on input "Education is crucial for personal development and societal advancement." at bounding box center [60, 189] width 7 height 7
radio input "true"
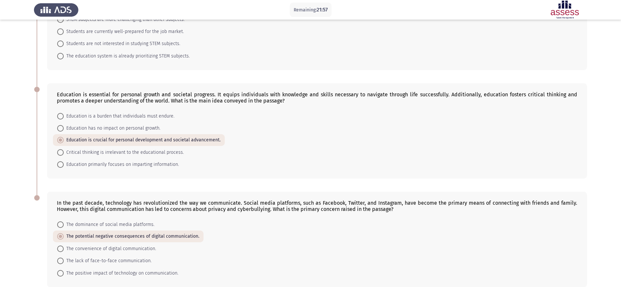
scroll to position [210, 0]
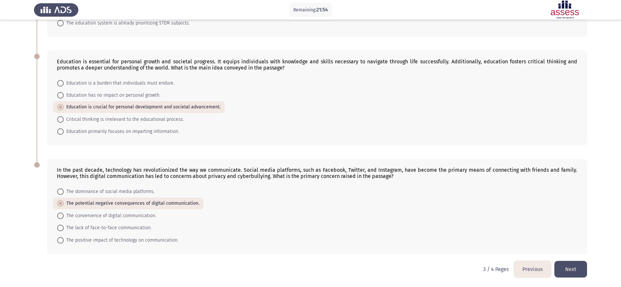
click at [583, 269] on button "Next" at bounding box center [571, 269] width 33 height 17
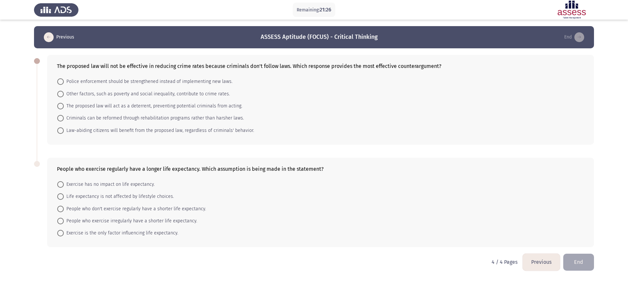
click at [59, 116] on span at bounding box center [60, 118] width 7 height 7
click at [59, 116] on input "Criminals can be reformed through rehabilitation programs rather than harsher l…" at bounding box center [60, 118] width 7 height 7
radio input "true"
click at [63, 209] on span at bounding box center [60, 208] width 7 height 7
click at [63, 209] on input "People who don't exercise regularly have a shorter life expectancy." at bounding box center [60, 208] width 7 height 7
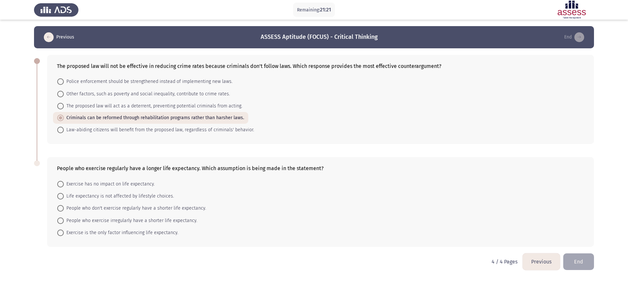
radio input "true"
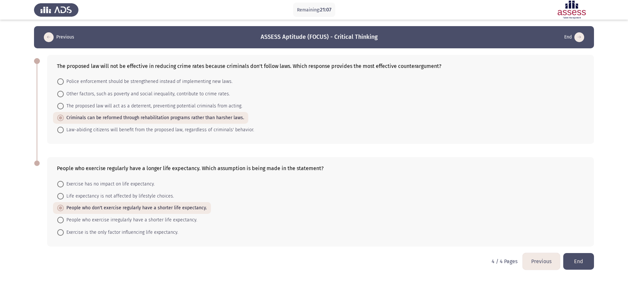
click at [592, 266] on button "End" at bounding box center [578, 261] width 31 height 17
